Goal: Task Accomplishment & Management: Use online tool/utility

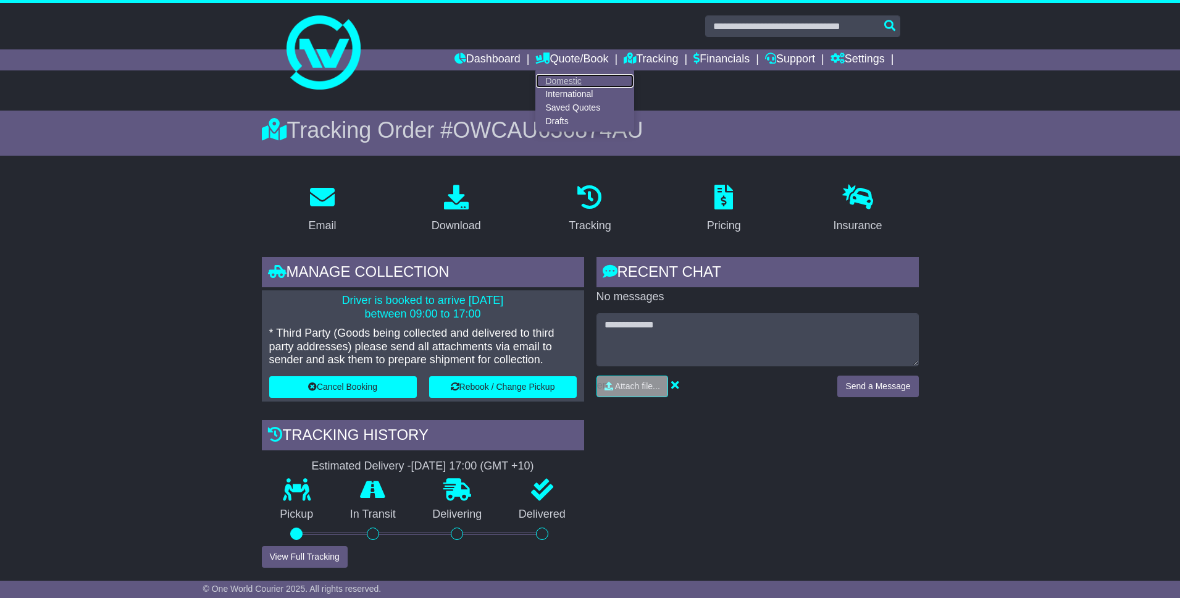
click at [546, 77] on link "Domestic" at bounding box center [585, 81] width 98 height 14
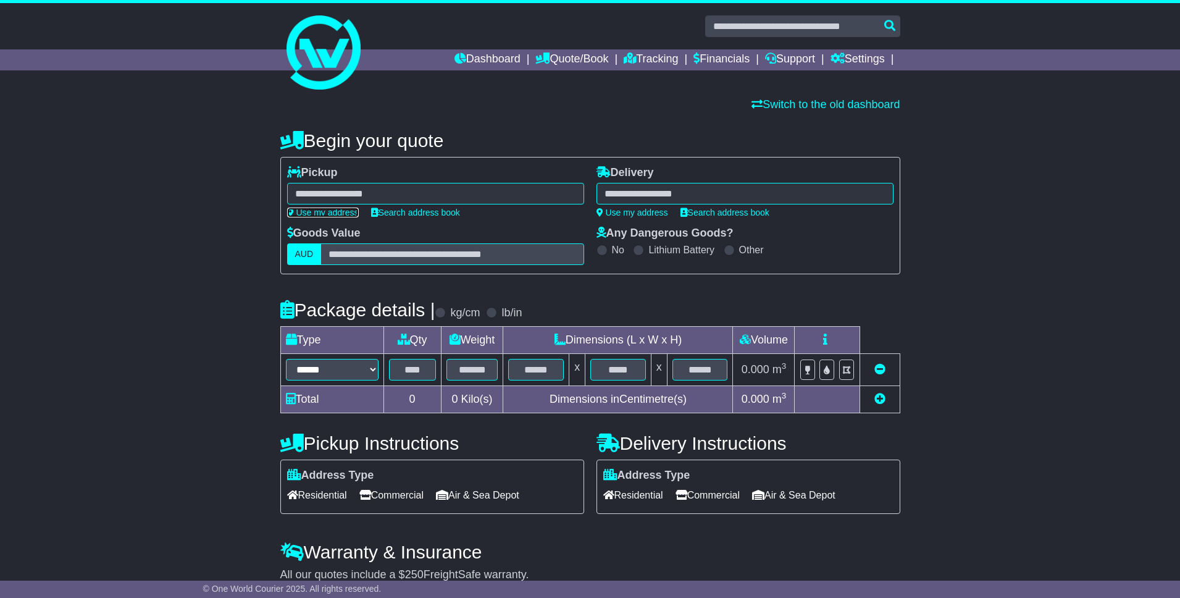
click at [308, 208] on link "Use my address" at bounding box center [323, 212] width 72 height 10
type input "**********"
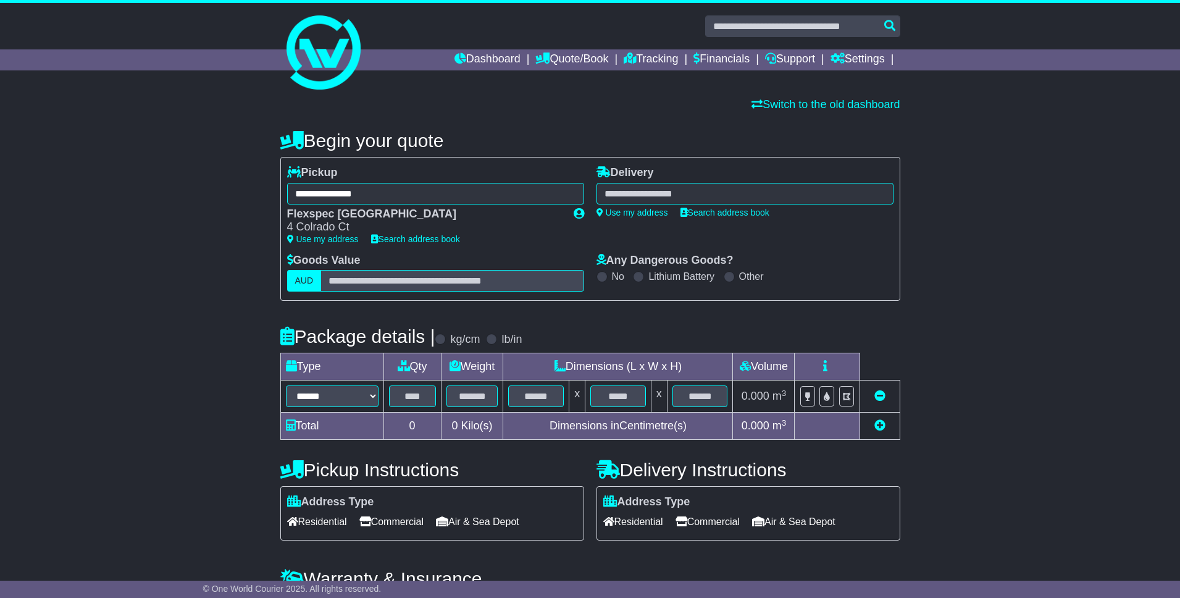
click at [938, 256] on div "**********" at bounding box center [590, 386] width 1180 height 537
